Goal: Task Accomplishment & Management: Use online tool/utility

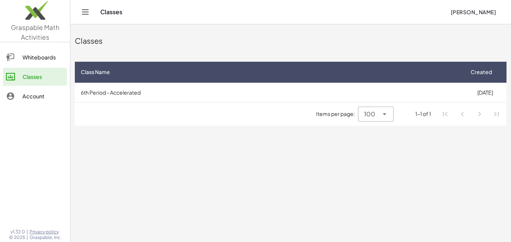
click at [466, 13] on span "[PERSON_NAME]" at bounding box center [474, 12] width 46 height 7
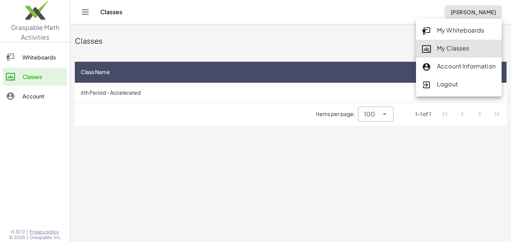
click at [456, 49] on div "My Classes" at bounding box center [459, 49] width 74 height 10
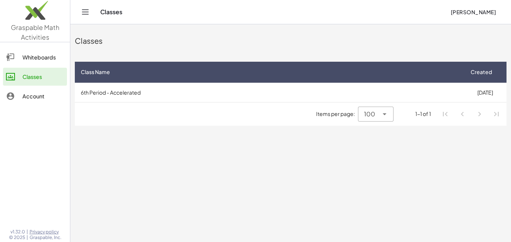
click at [477, 13] on span "[PERSON_NAME]" at bounding box center [474, 12] width 46 height 7
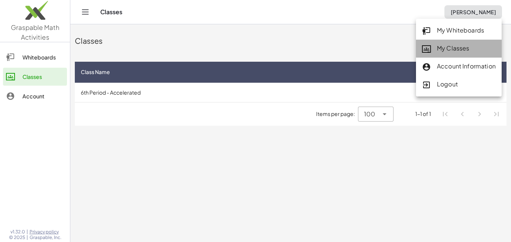
click at [473, 48] on div "My Classes" at bounding box center [459, 49] width 74 height 10
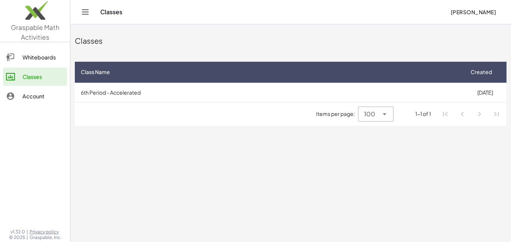
click at [486, 14] on span "[PERSON_NAME]" at bounding box center [474, 12] width 46 height 7
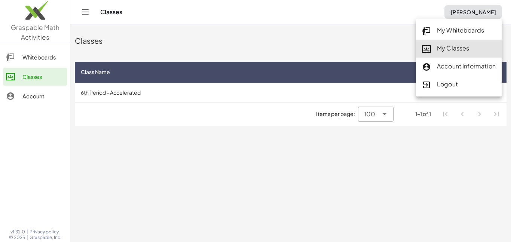
click at [474, 49] on div "My Classes" at bounding box center [459, 49] width 74 height 10
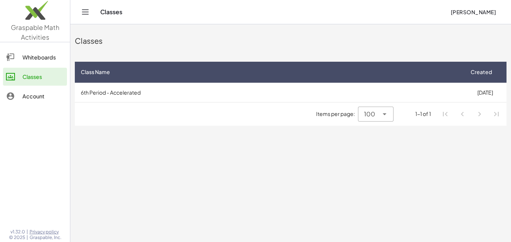
click at [474, 15] on span "[PERSON_NAME]" at bounding box center [474, 12] width 46 height 7
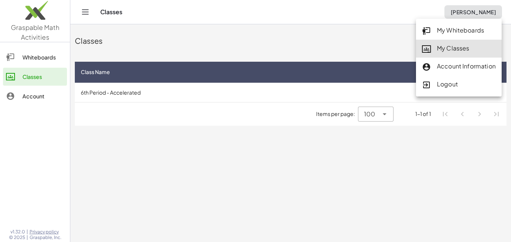
click at [464, 45] on div "My Classes" at bounding box center [459, 49] width 74 height 10
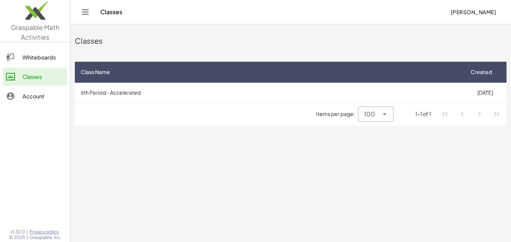
click at [481, 15] on span "[PERSON_NAME]" at bounding box center [474, 12] width 46 height 7
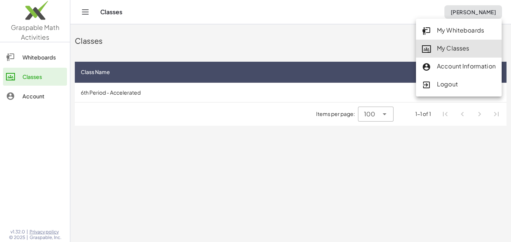
click at [465, 52] on div "My Classes" at bounding box center [459, 49] width 74 height 10
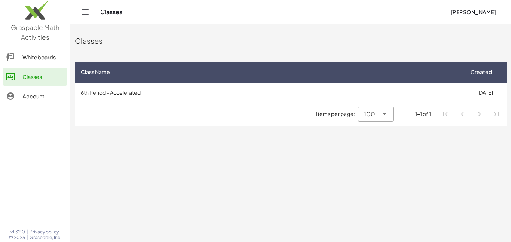
click at [466, 14] on span "[PERSON_NAME]" at bounding box center [474, 12] width 46 height 7
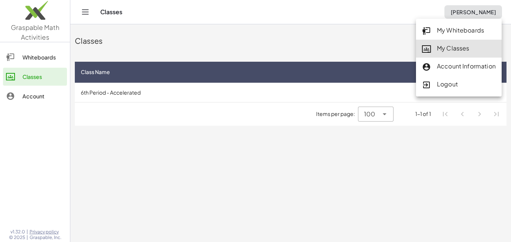
click at [446, 62] on div "Account Information" at bounding box center [459, 67] width 74 height 10
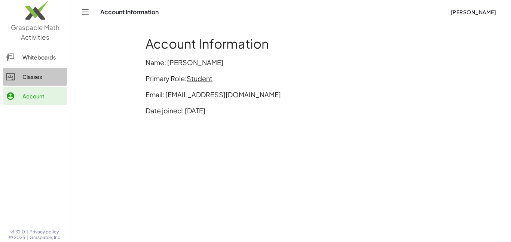
click at [44, 80] on div "Classes" at bounding box center [43, 76] width 42 height 9
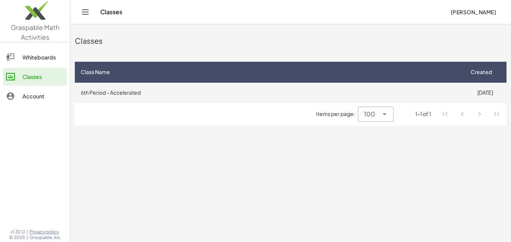
click at [154, 88] on td "6th Period - Accelerated" at bounding box center [269, 92] width 389 height 19
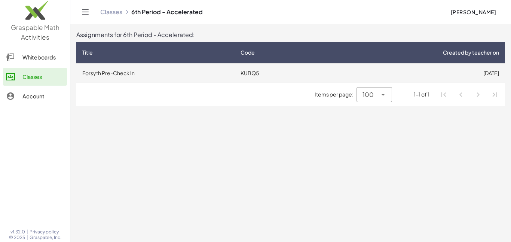
click at [155, 73] on td "Forsyth Pre-Check In" at bounding box center [155, 72] width 158 height 19
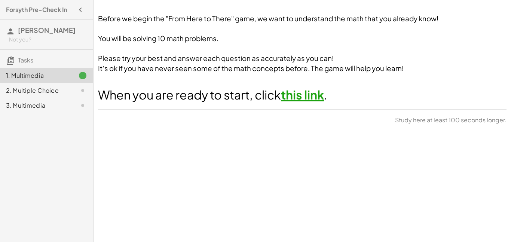
click at [306, 97] on link "this link" at bounding box center [302, 94] width 43 height 15
click at [68, 81] on div "1. Multimedia" at bounding box center [46, 75] width 93 height 15
click at [302, 97] on link "this link" at bounding box center [302, 94] width 43 height 15
